Goal: Check status

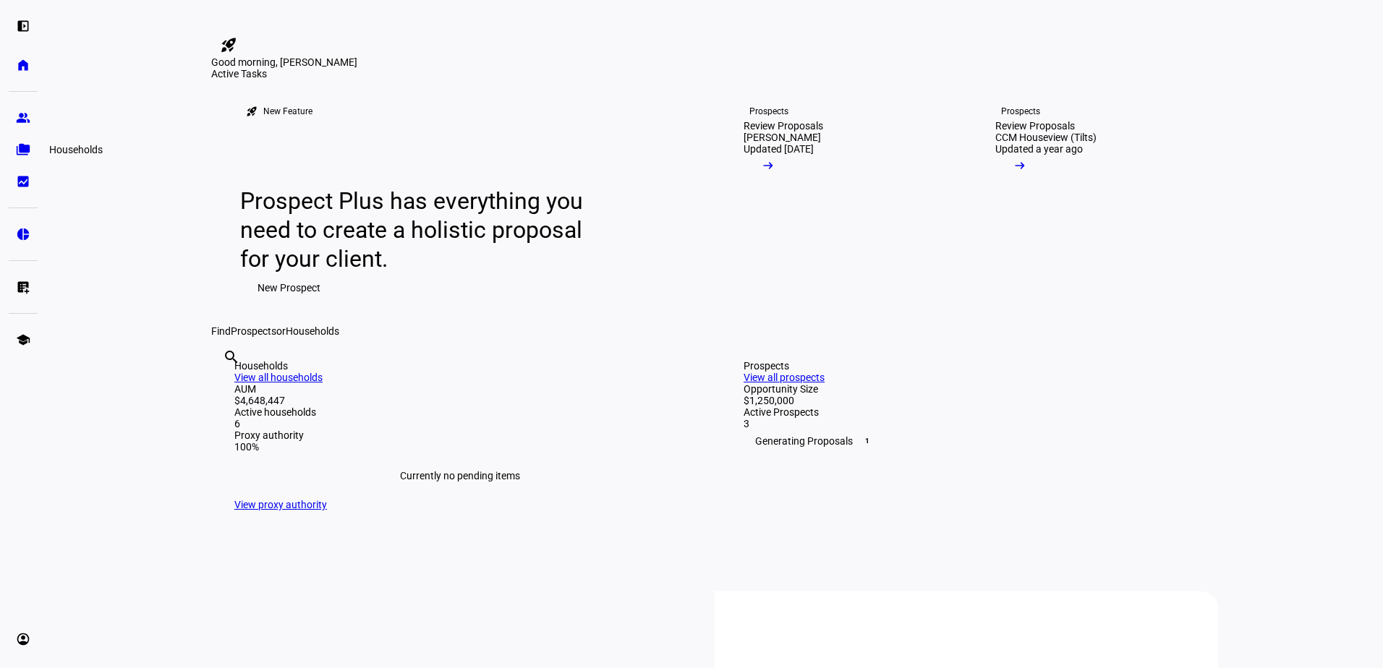
click at [14, 141] on link "folder_copy Households" at bounding box center [23, 149] width 29 height 29
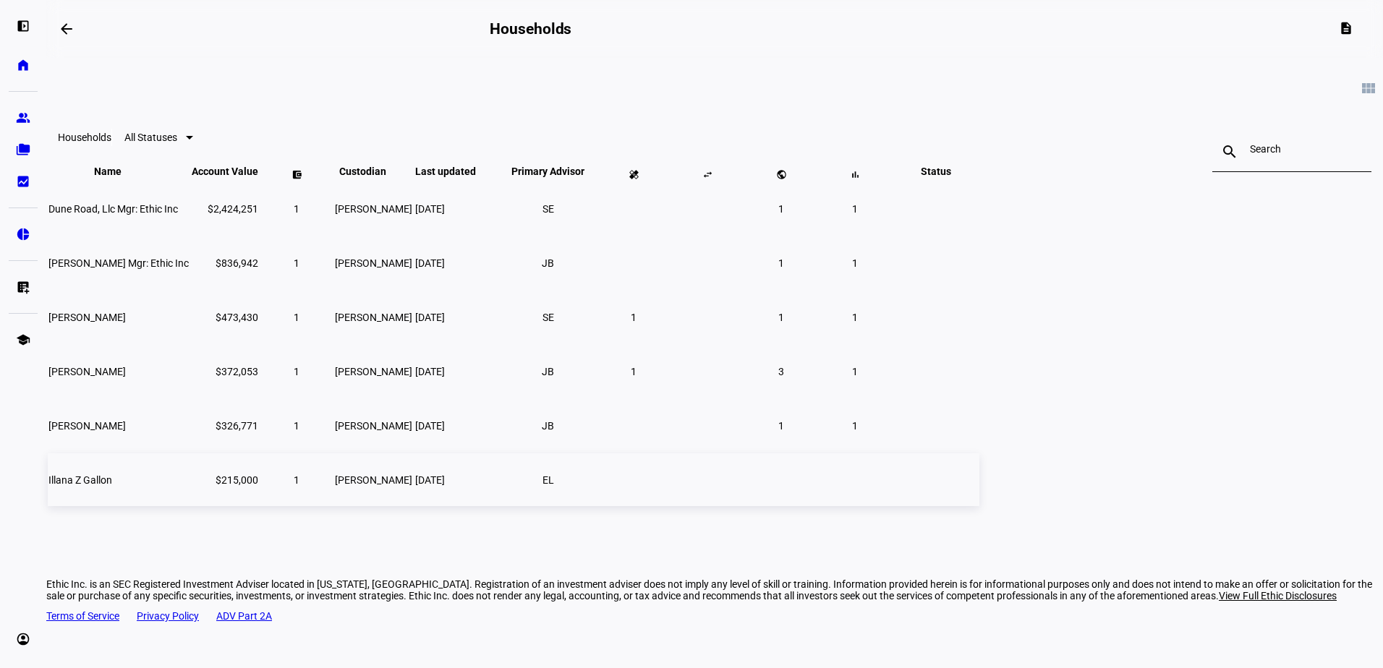
click at [259, 506] on td "$215,000" at bounding box center [225, 480] width 68 height 53
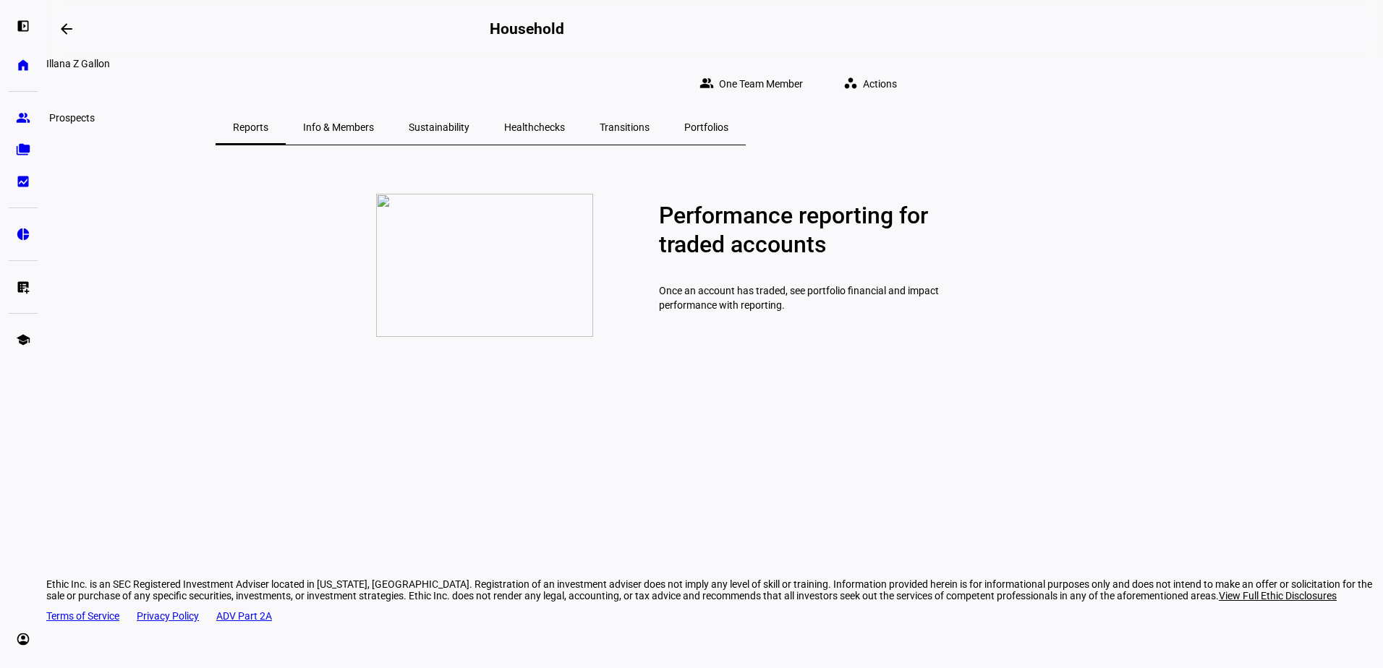
click at [22, 116] on eth-mat-symbol "group" at bounding box center [23, 118] width 14 height 14
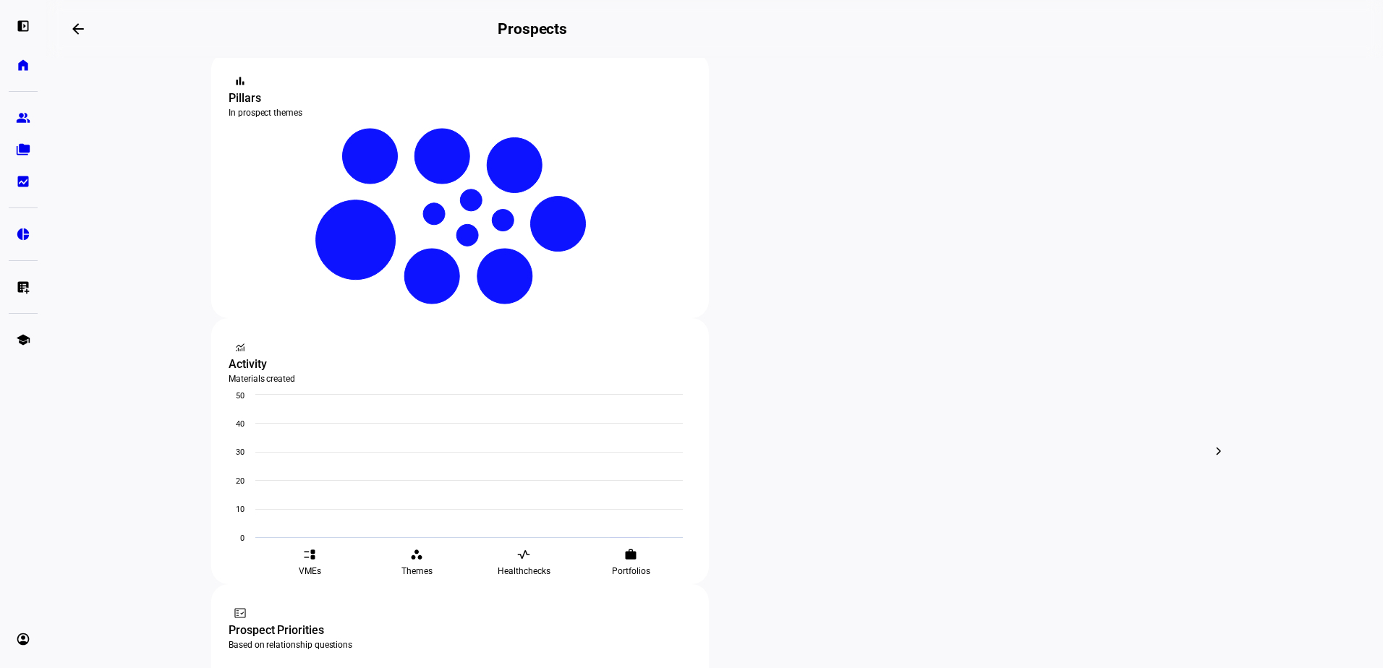
scroll to position [289, 0]
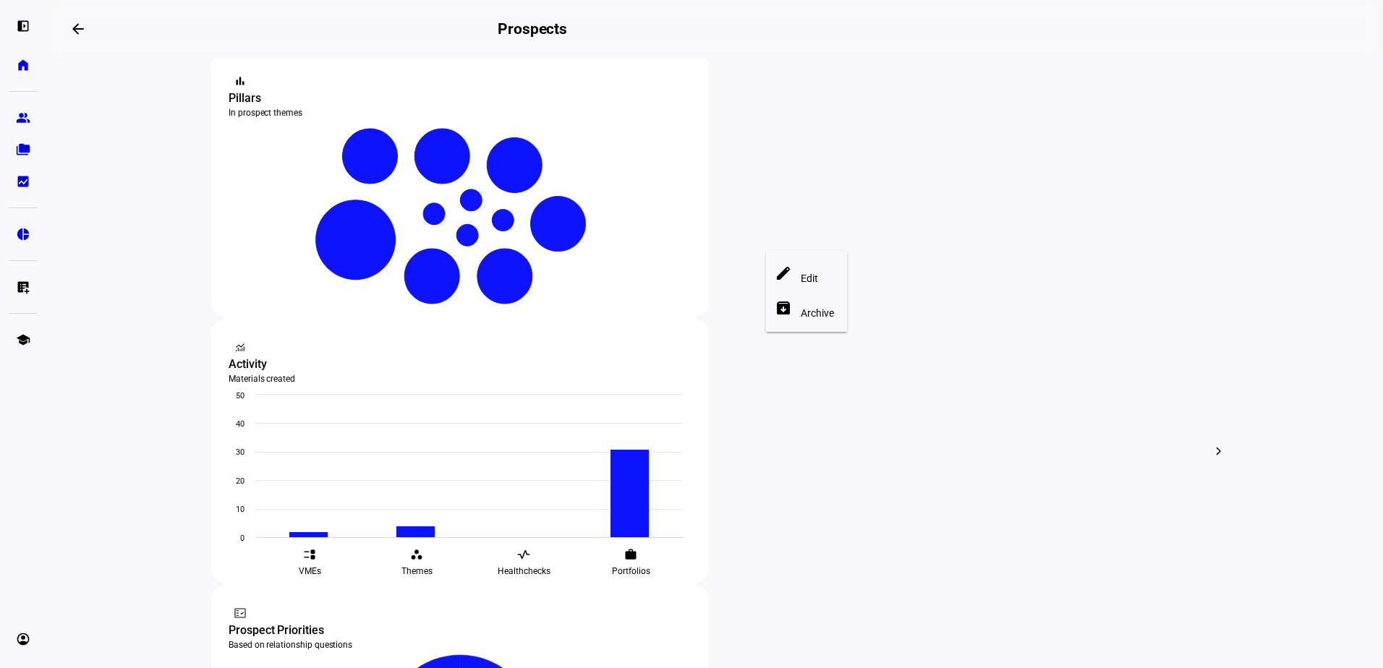
click at [709, 161] on div at bounding box center [691, 334] width 1383 height 668
